Goal: Information Seeking & Learning: Check status

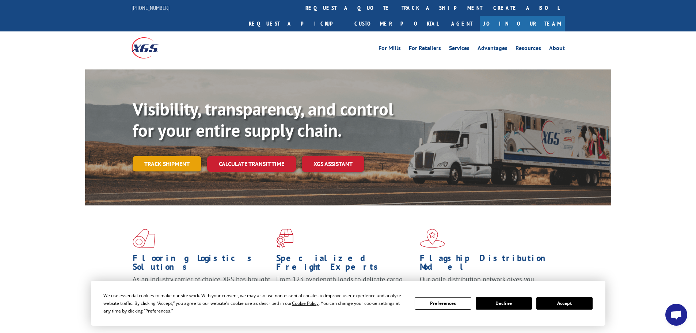
click at [179, 156] on link "Track shipment" at bounding box center [167, 163] width 69 height 15
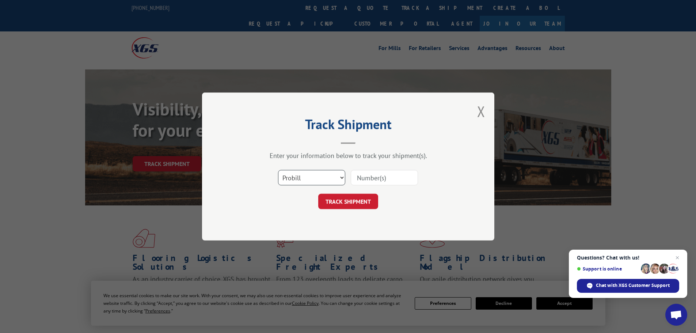
click at [338, 177] on select "Select category... Probill BOL PO" at bounding box center [311, 177] width 67 height 15
select select "po"
click at [278, 170] on select "Select category... Probill BOL PO" at bounding box center [311, 177] width 67 height 15
click at [392, 178] on input at bounding box center [384, 177] width 67 height 15
type input "03519745"
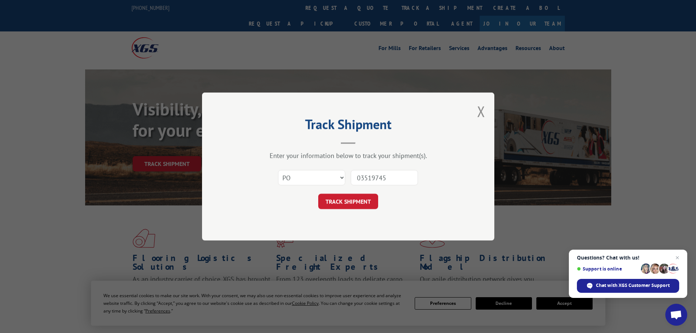
click at [318, 194] on button "TRACK SHIPMENT" at bounding box center [348, 201] width 60 height 15
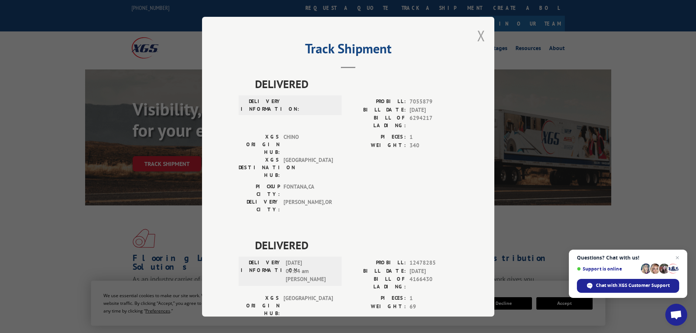
click at [477, 36] on button "Close modal" at bounding box center [481, 35] width 8 height 19
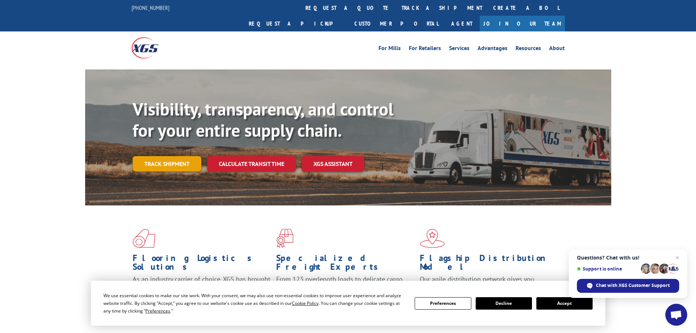
click at [149, 156] on link "Track shipment" at bounding box center [167, 163] width 69 height 15
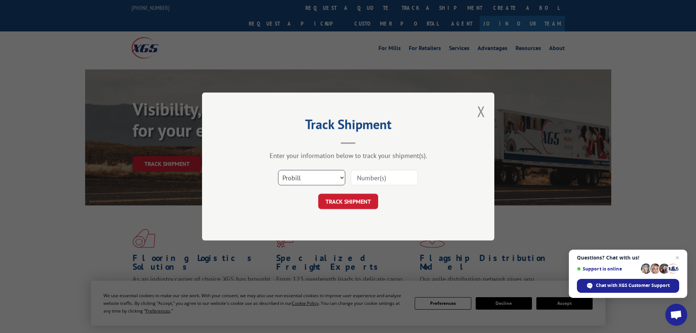
click at [340, 179] on select "Select category... Probill BOL PO" at bounding box center [311, 177] width 67 height 15
select select "po"
click at [278, 170] on select "Select category... Probill BOL PO" at bounding box center [311, 177] width 67 height 15
click at [361, 179] on input at bounding box center [384, 177] width 67 height 15
type input "03519763"
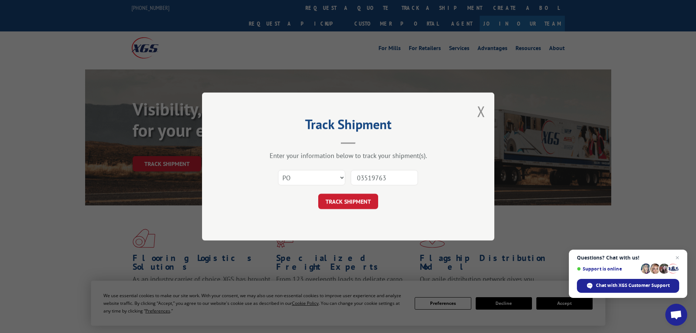
click at [318, 194] on button "TRACK SHIPMENT" at bounding box center [348, 201] width 60 height 15
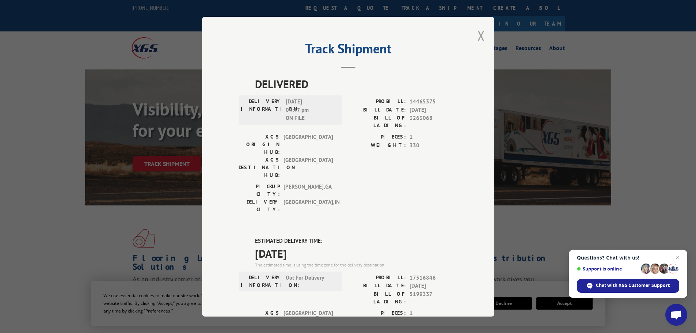
click at [481, 35] on button "Close modal" at bounding box center [481, 35] width 8 height 19
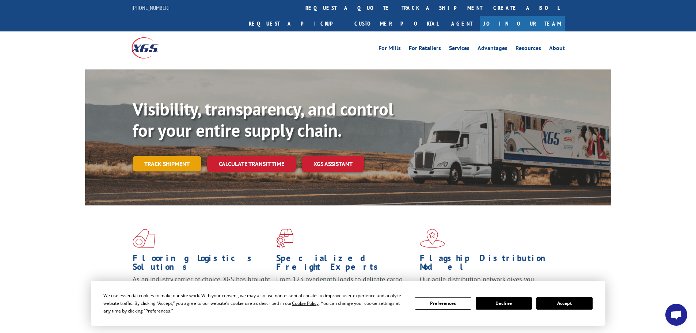
click at [161, 156] on link "Track shipment" at bounding box center [167, 163] width 69 height 15
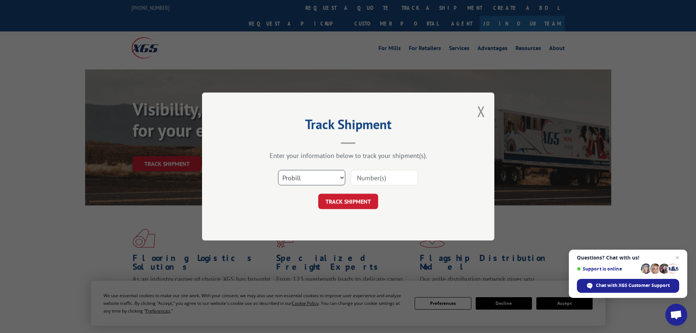
click at [341, 180] on select "Select category... Probill BOL PO" at bounding box center [311, 177] width 67 height 15
select select "po"
click at [278, 170] on select "Select category... Probill BOL PO" at bounding box center [311, 177] width 67 height 15
click at [371, 183] on input at bounding box center [384, 177] width 67 height 15
type input "03519900"
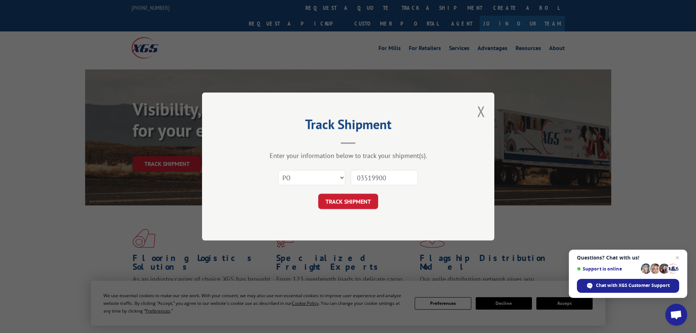
click at [318, 194] on button "TRACK SHIPMENT" at bounding box center [348, 201] width 60 height 15
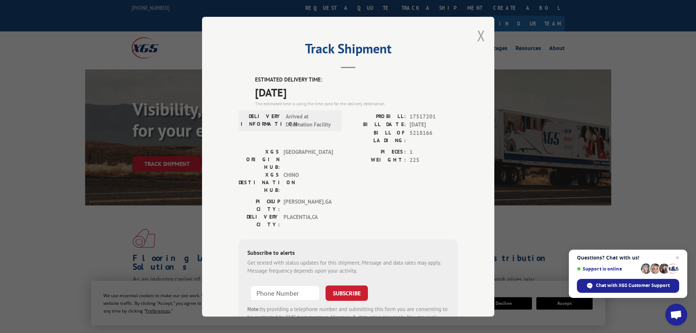
click at [479, 38] on button "Close modal" at bounding box center [481, 35] width 8 height 19
